Goal: Information Seeking & Learning: Understand process/instructions

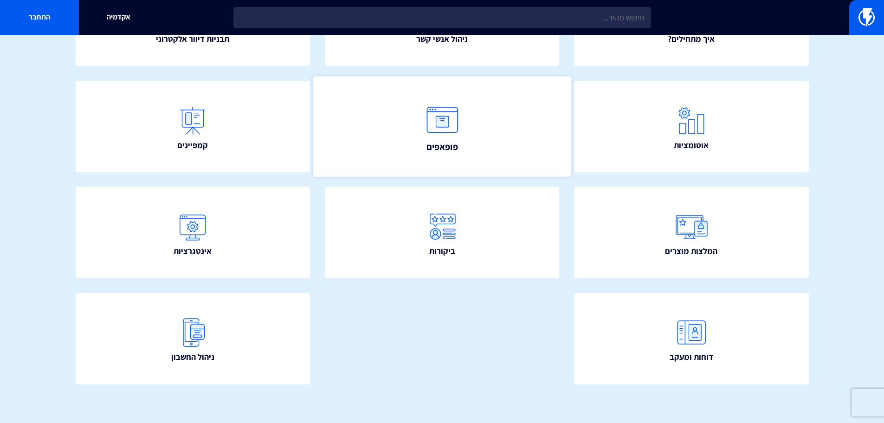
scroll to position [168, 0]
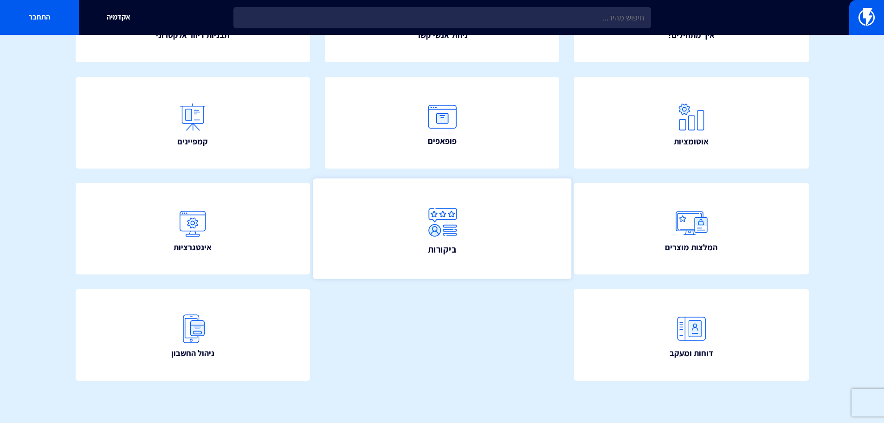
click at [530, 207] on link "ביקורות" at bounding box center [442, 229] width 258 height 100
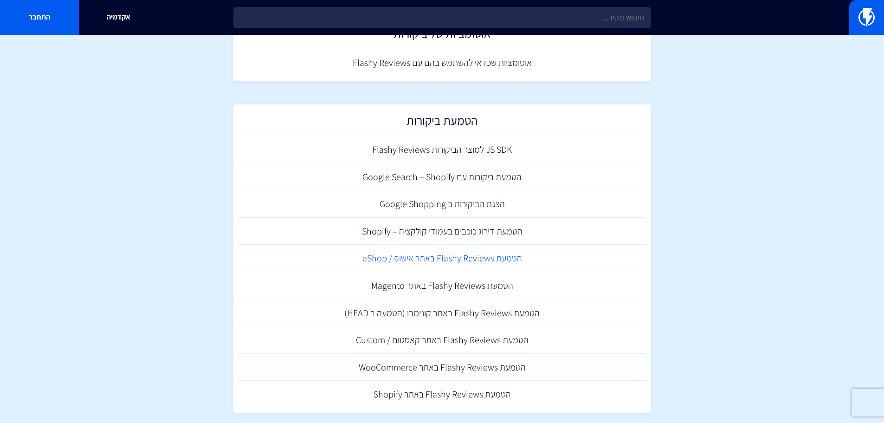
scroll to position [245, 0]
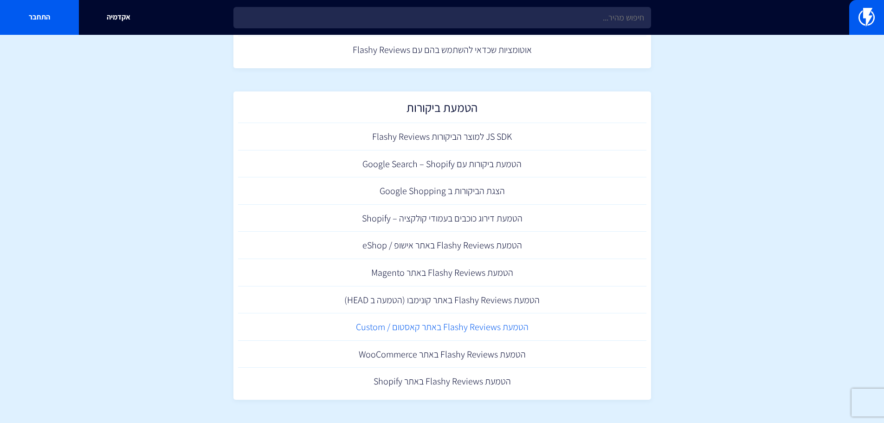
click at [516, 327] on link "הטמעת Flashy Reviews באתר קאסטום / Custom" at bounding box center [442, 326] width 408 height 27
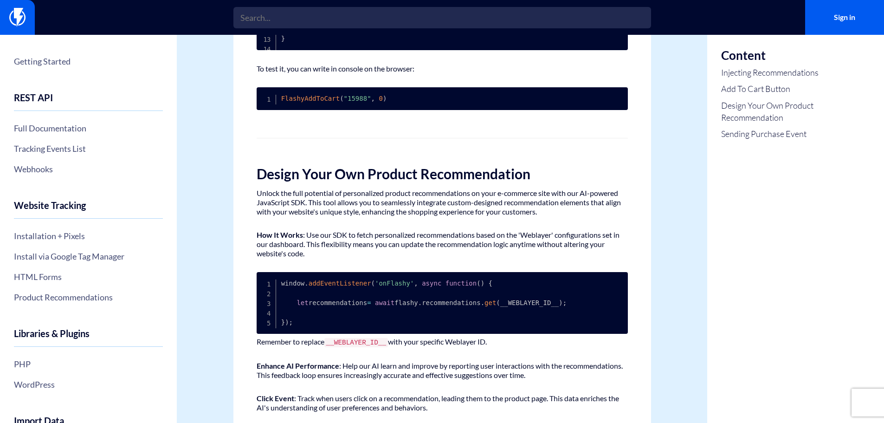
scroll to position [690, 0]
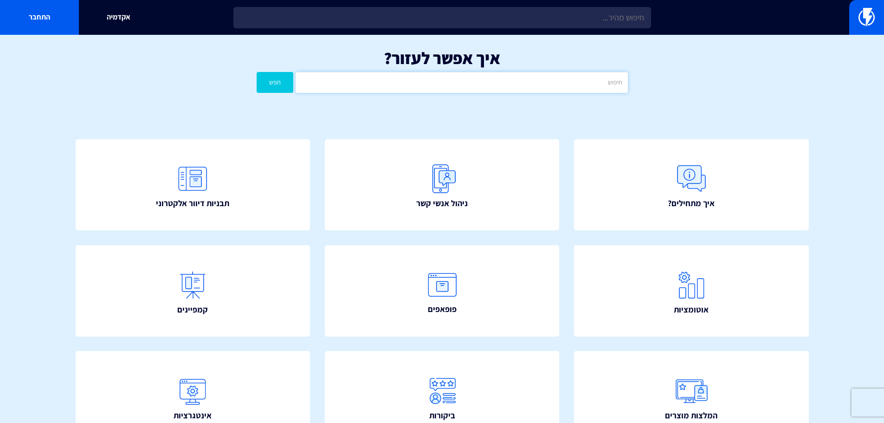
click at [404, 83] on input "text" at bounding box center [462, 82] width 332 height 21
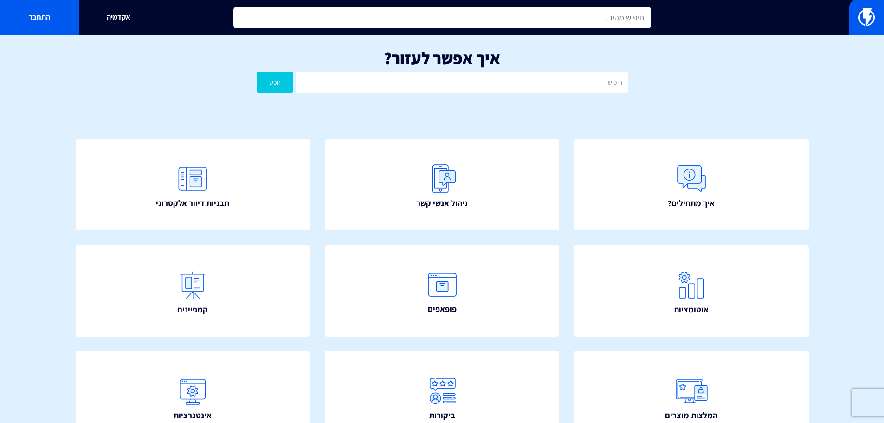
click at [564, 17] on input "text" at bounding box center [442, 17] width 418 height 21
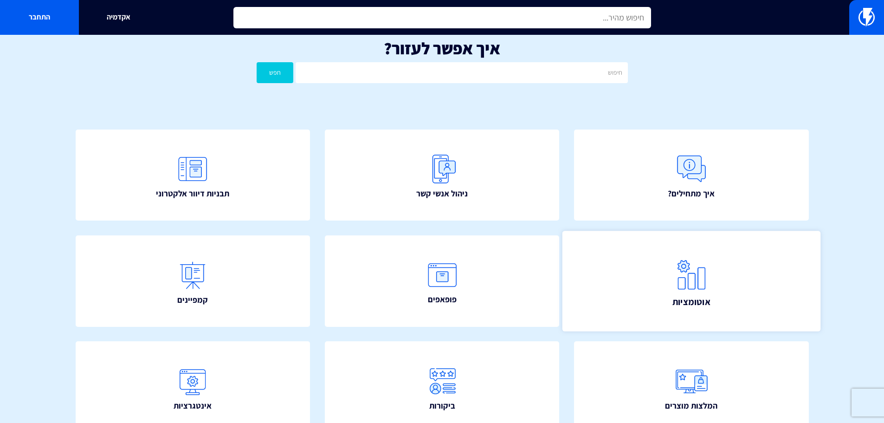
scroll to position [168, 0]
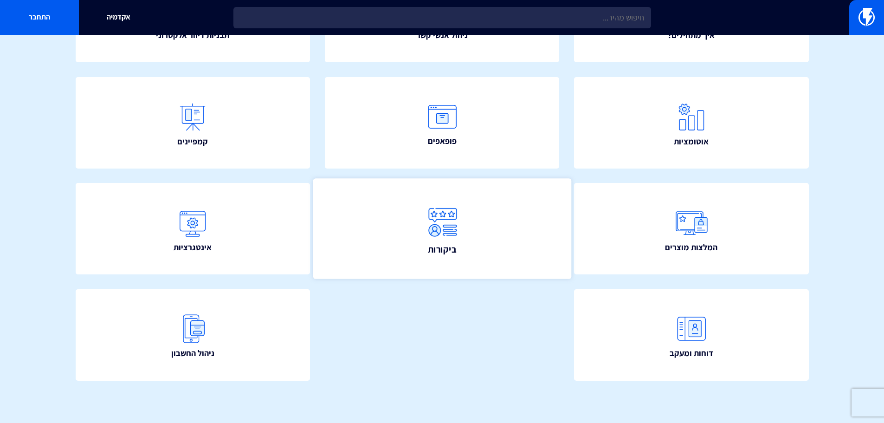
click at [487, 209] on link "ביקורות" at bounding box center [442, 229] width 258 height 100
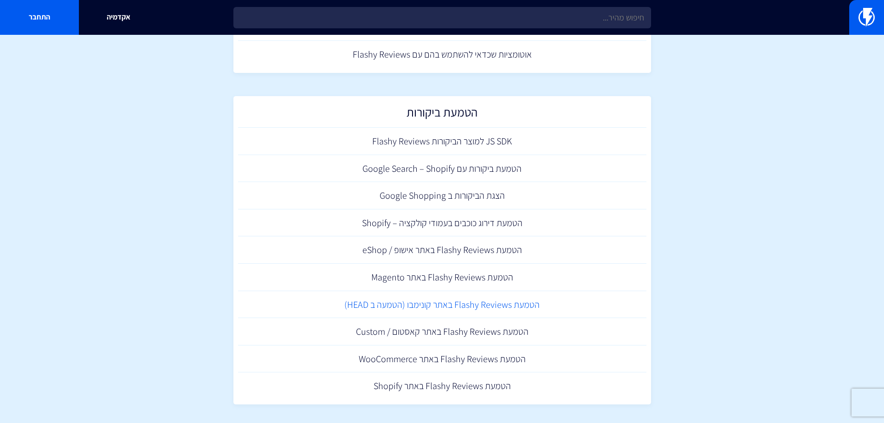
scroll to position [245, 0]
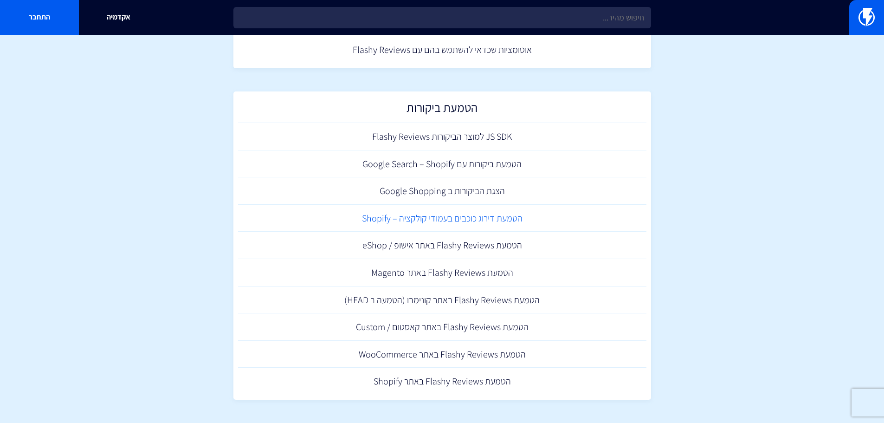
click at [474, 224] on link "הטמעת דירוג כוכבים בעמודי קולקציה – Shopify" at bounding box center [442, 218] width 408 height 27
click at [504, 381] on link "הטמעת Flashy Reviews באתר Shopify" at bounding box center [442, 381] width 408 height 27
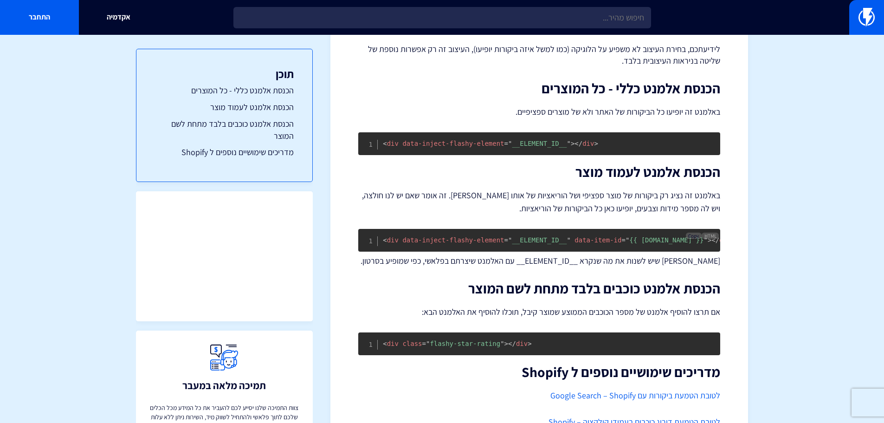
click at [697, 233] on span "Copy" at bounding box center [693, 236] width 11 height 6
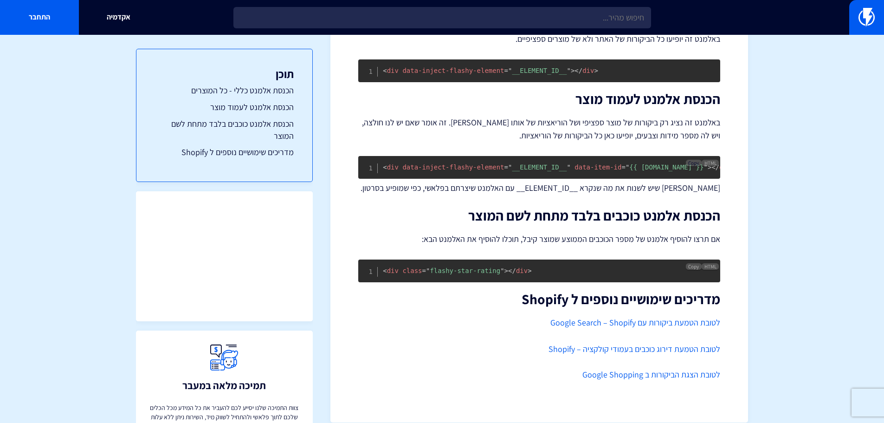
scroll to position [272, 0]
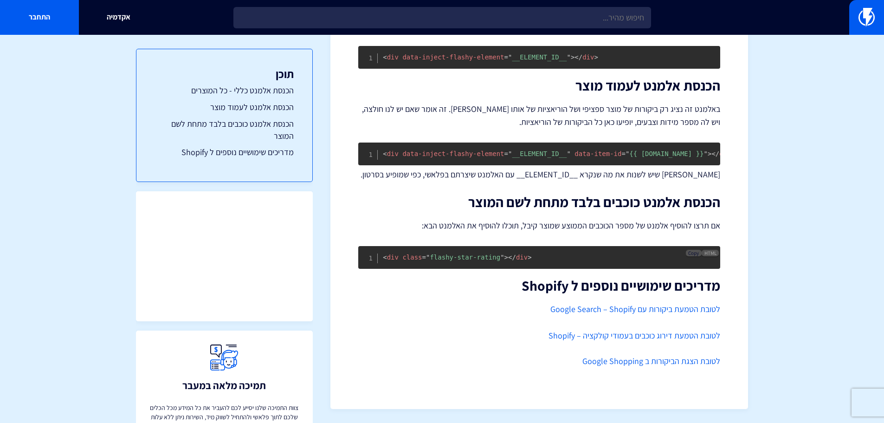
click at [687, 252] on button "Copy" at bounding box center [694, 253] width 16 height 6
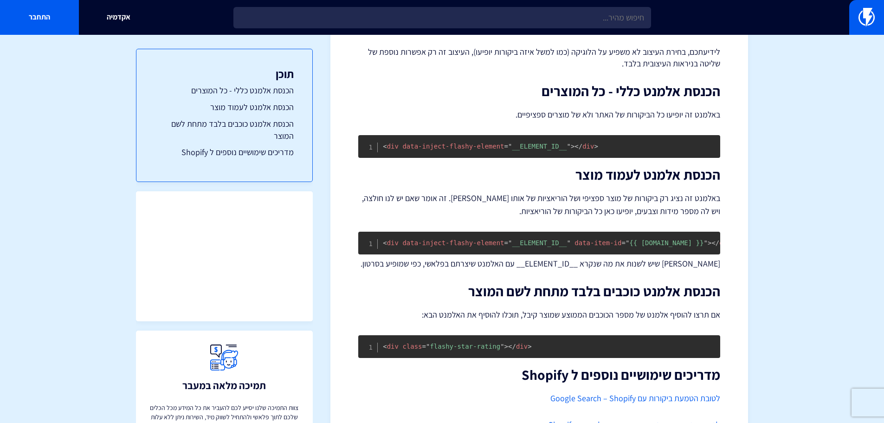
scroll to position [179, 0]
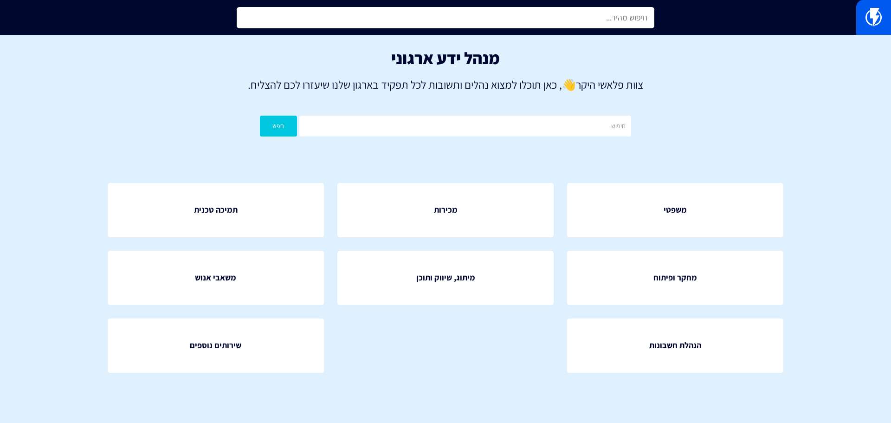
click at [562, 17] on input "text" at bounding box center [446, 17] width 418 height 21
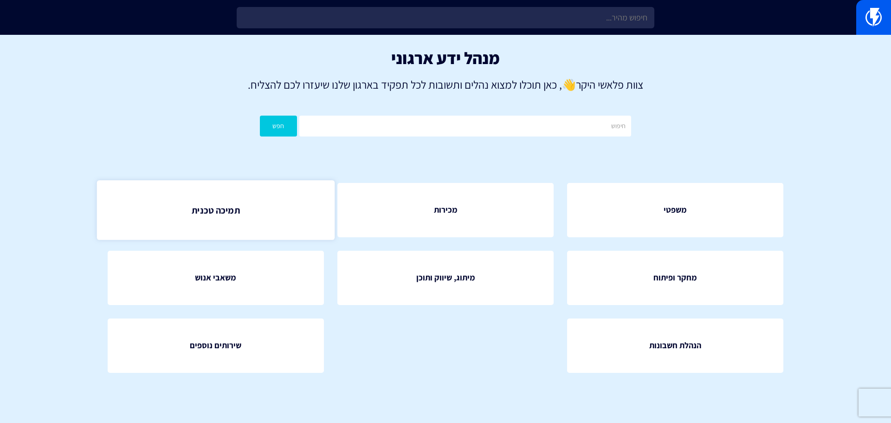
drag, startPoint x: 226, startPoint y: 212, endPoint x: 240, endPoint y: 211, distance: 13.5
click at [226, 212] on span "תמיכה טכנית" at bounding box center [216, 209] width 48 height 13
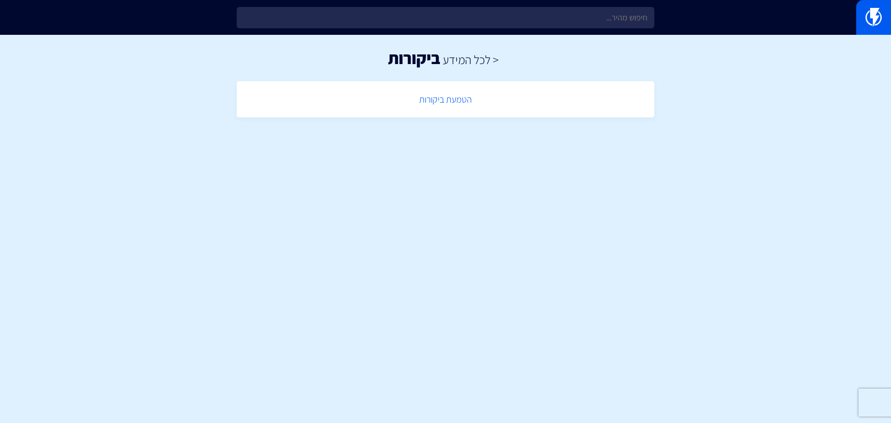
click at [458, 105] on link "הטמעת ביקורות" at bounding box center [445, 99] width 408 height 27
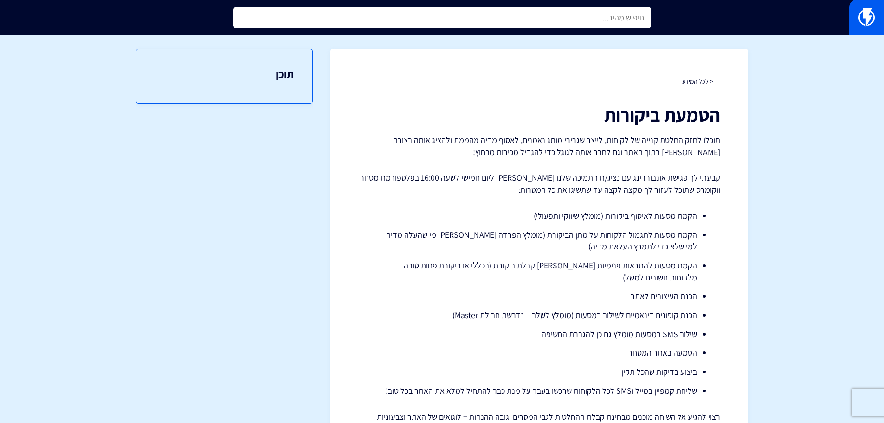
click at [628, 19] on input "text" at bounding box center [442, 17] width 418 height 21
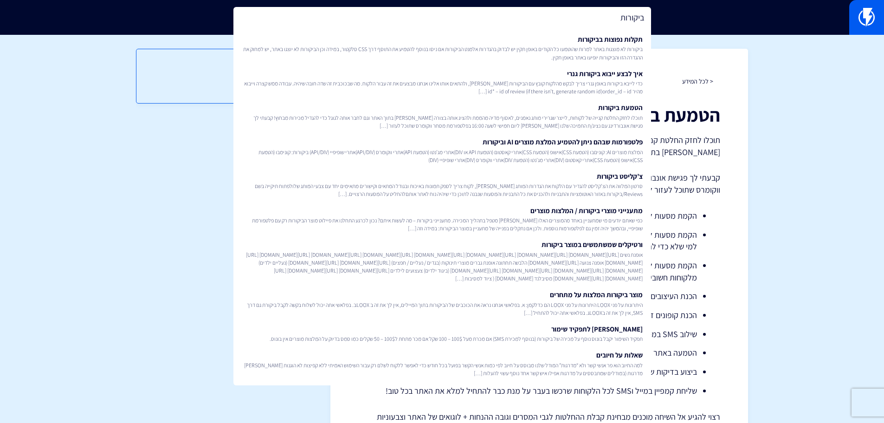
type input "ביקורות"
click at [757, 239] on section "< לכל המידע הטמעת ביקורות תוכלו לחזק החלטת קנייה של לקוחות, לייצר שגרירי מותג נ…" at bounding box center [442, 262] width 884 height 455
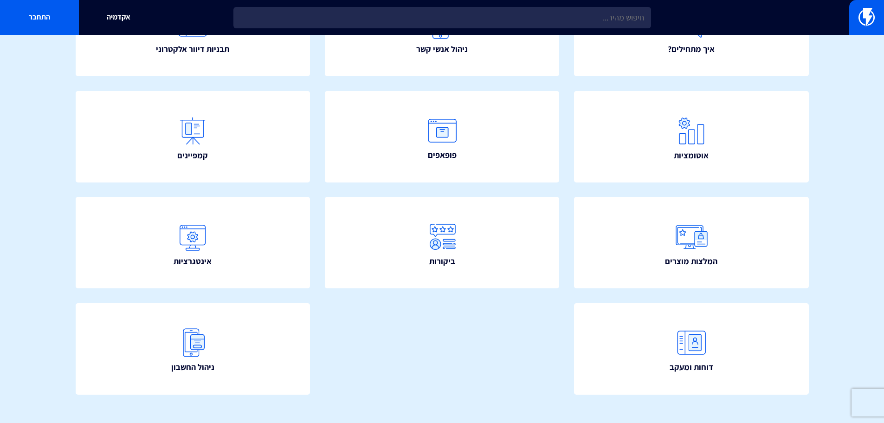
scroll to position [168, 0]
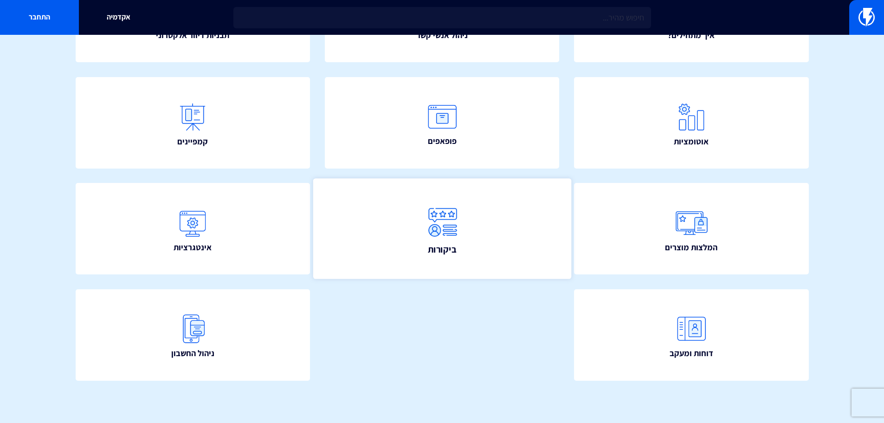
click at [426, 253] on link "ביקורות" at bounding box center [442, 229] width 258 height 100
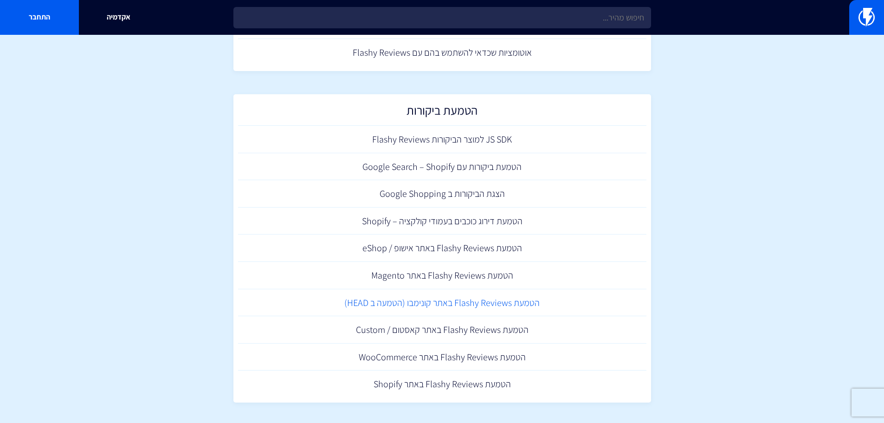
scroll to position [245, 0]
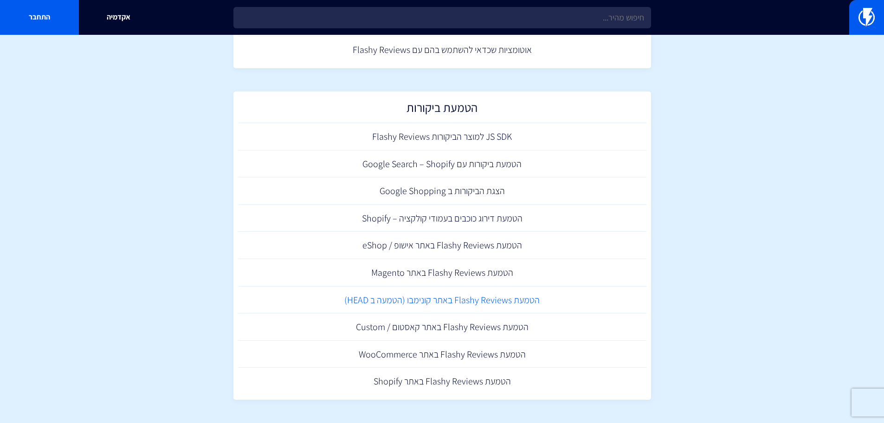
click at [460, 299] on link "הטמעת Flashy Reviews באתר קונימבו (הטמעה ב HEAD)" at bounding box center [442, 299] width 408 height 27
